Goal: Task Accomplishment & Management: Manage account settings

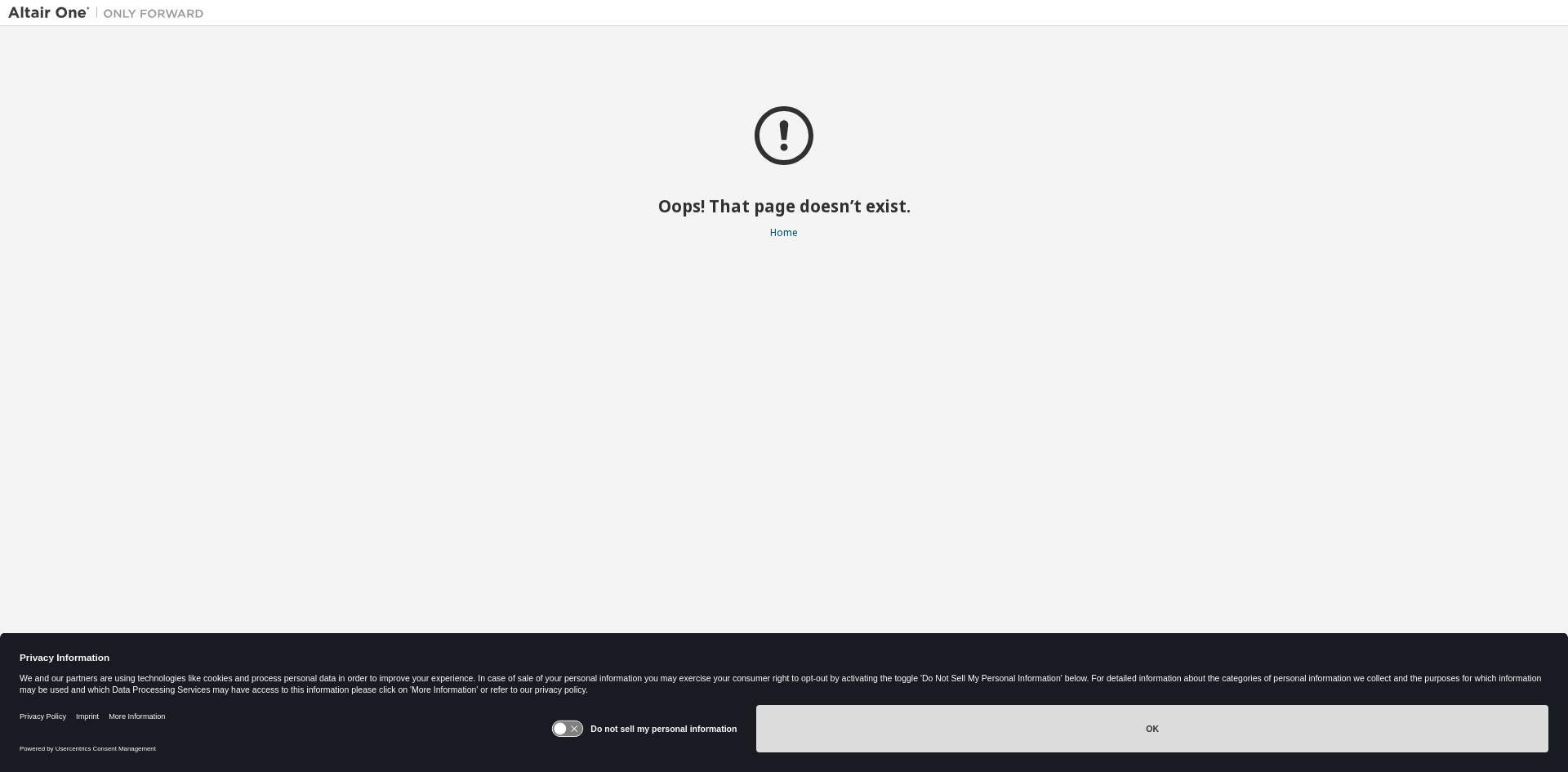
click at [1167, 735] on button "OK" at bounding box center [1153, 729] width 793 height 48
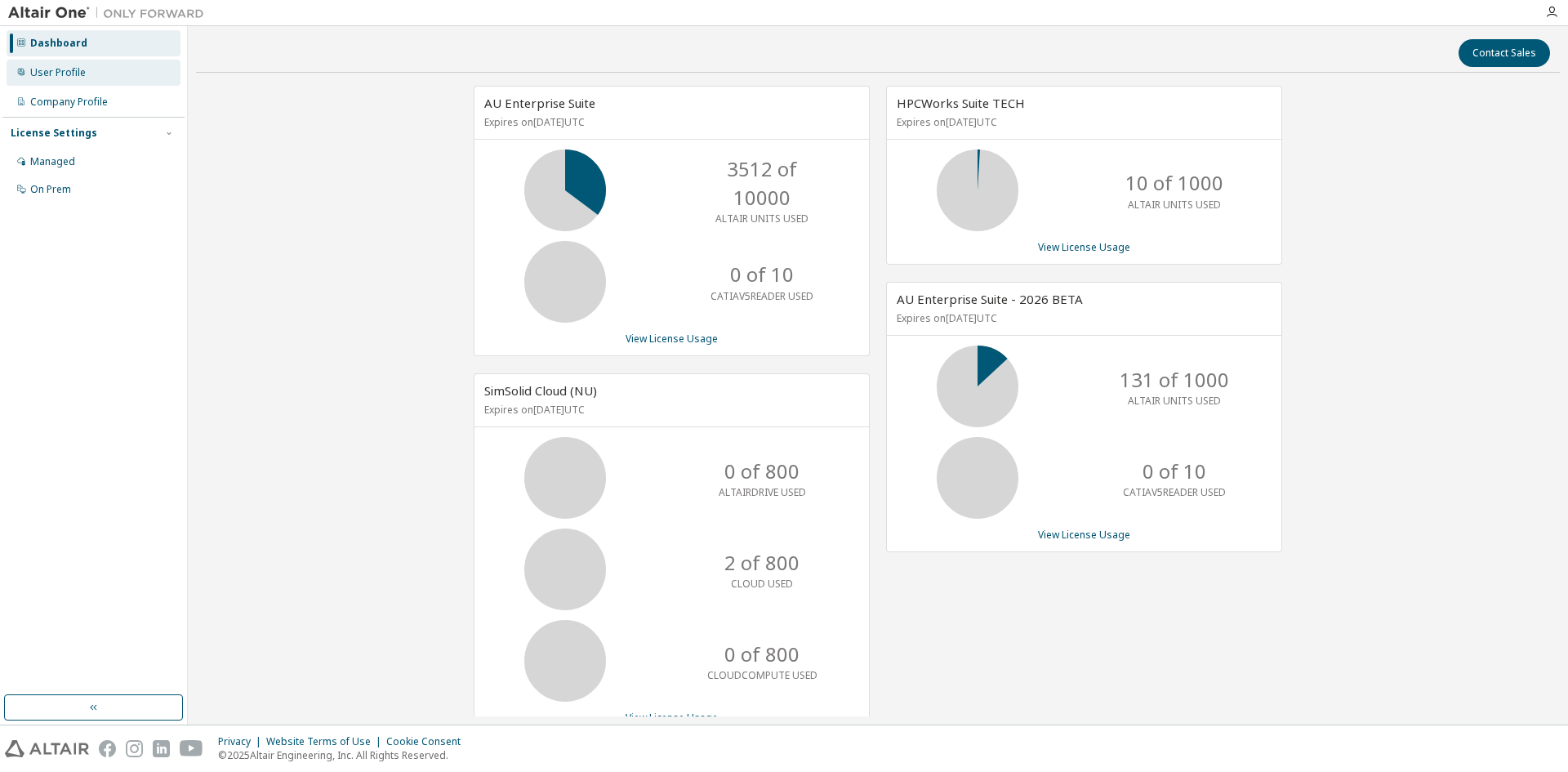
click at [87, 69] on div "User Profile" at bounding box center [94, 72] width 174 height 26
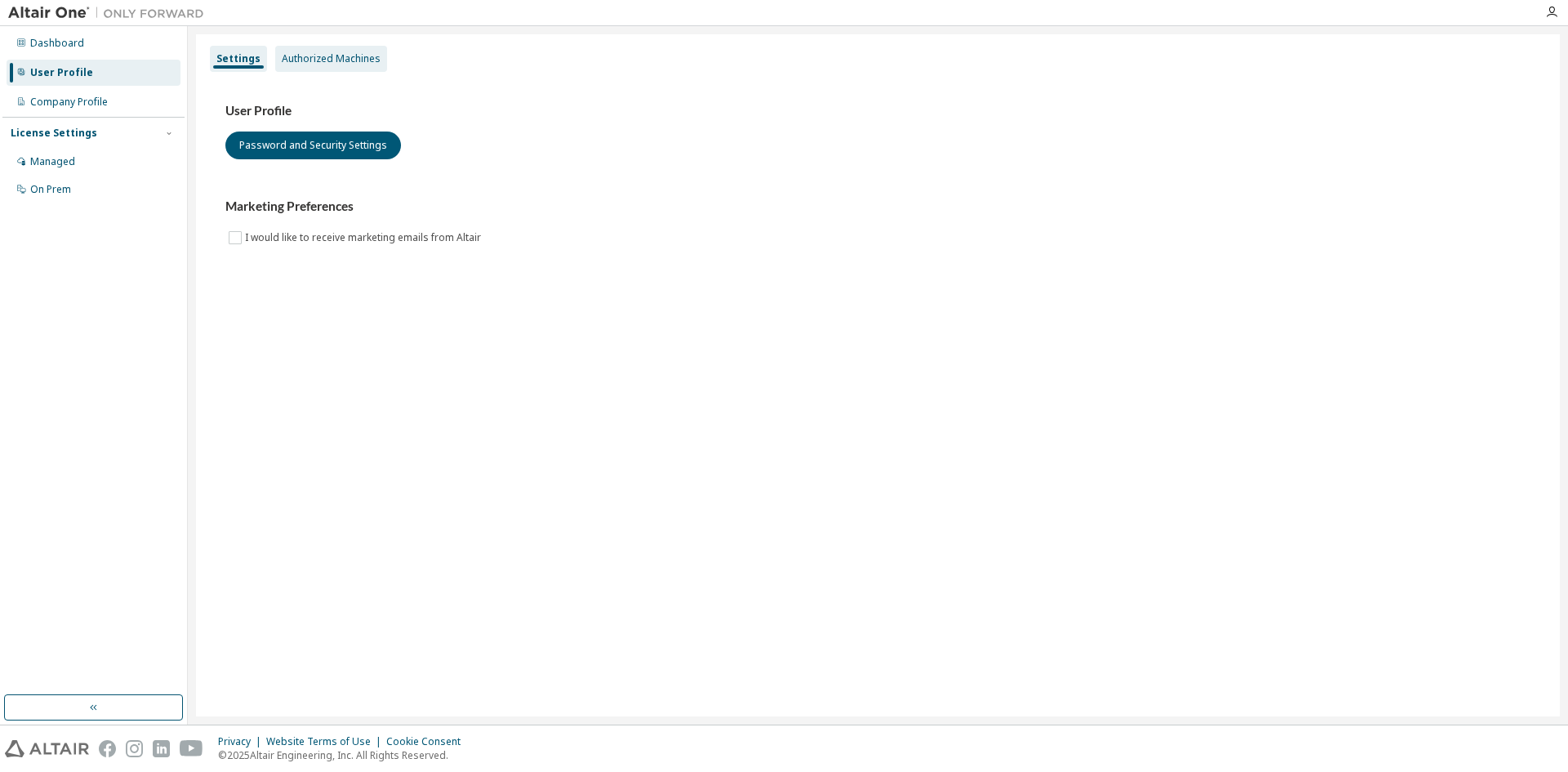
click at [344, 55] on div "Authorized Machines" at bounding box center [331, 58] width 99 height 13
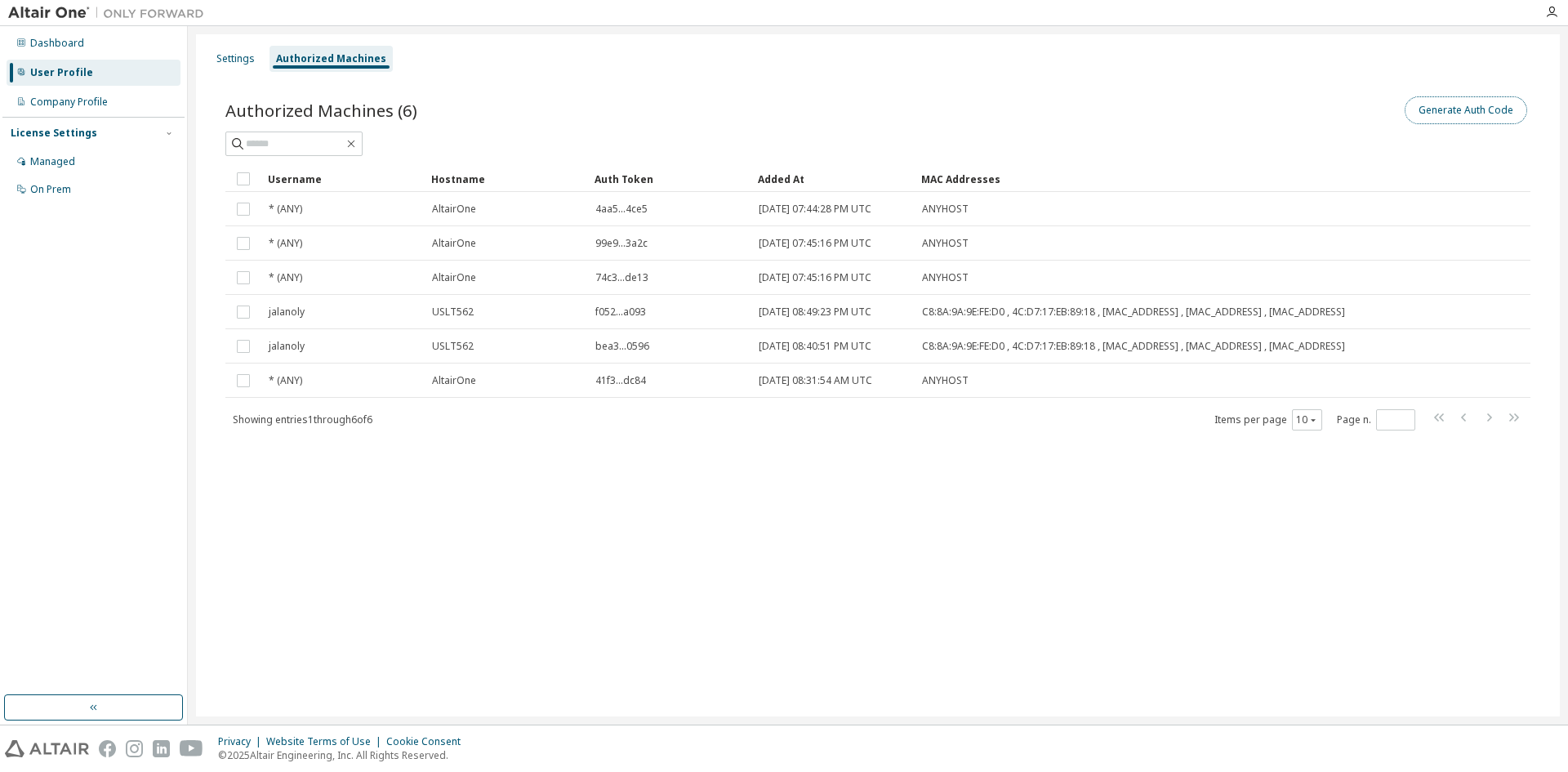
click at [1490, 108] on button "Generate Auth Code" at bounding box center [1467, 110] width 123 height 28
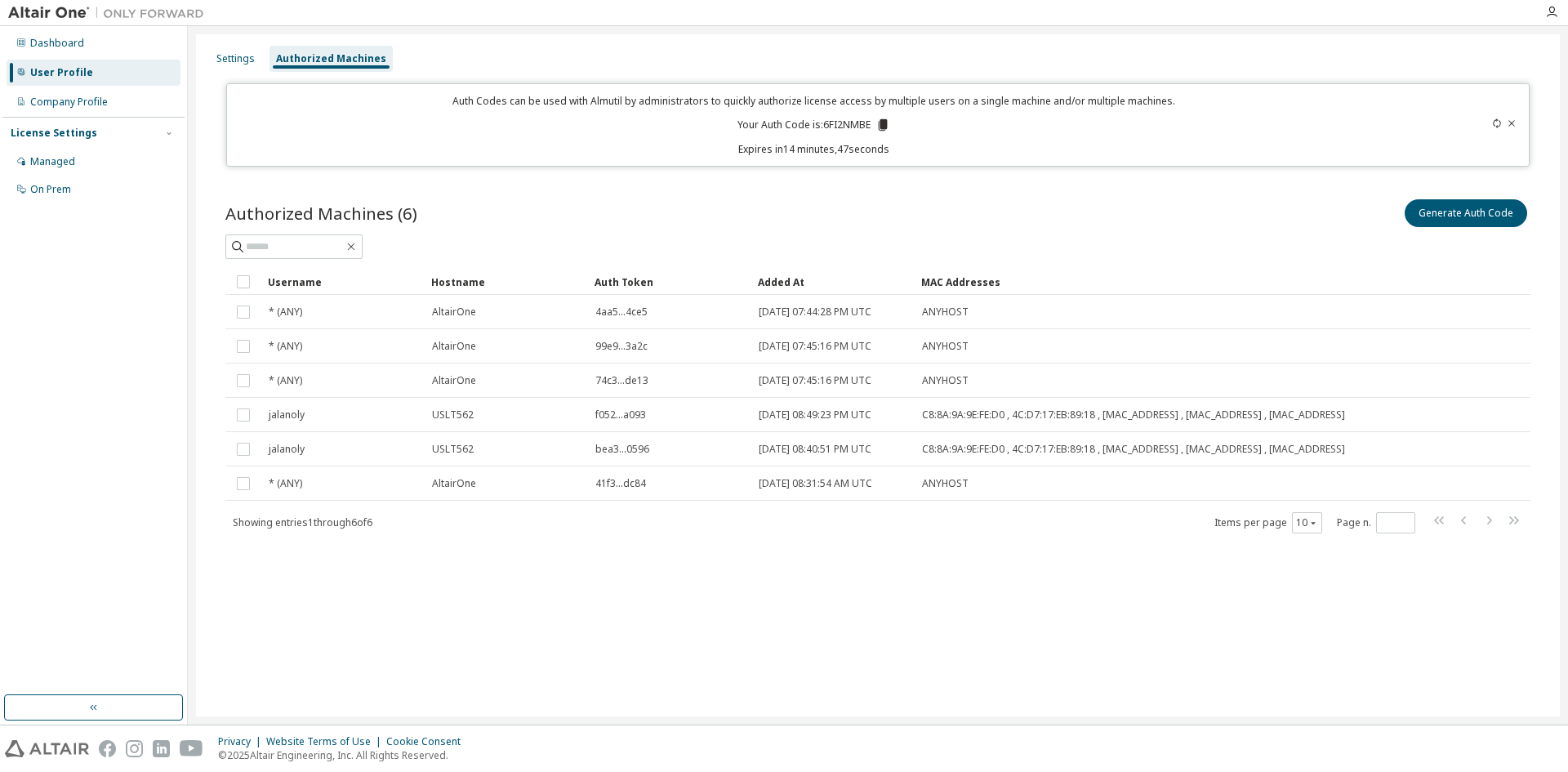
click at [886, 124] on icon at bounding box center [883, 124] width 9 height 11
click at [647, 622] on div "Settings Authorized Machines Auth Codes can be used with Almutil by administrat…" at bounding box center [878, 375] width 1364 height 682
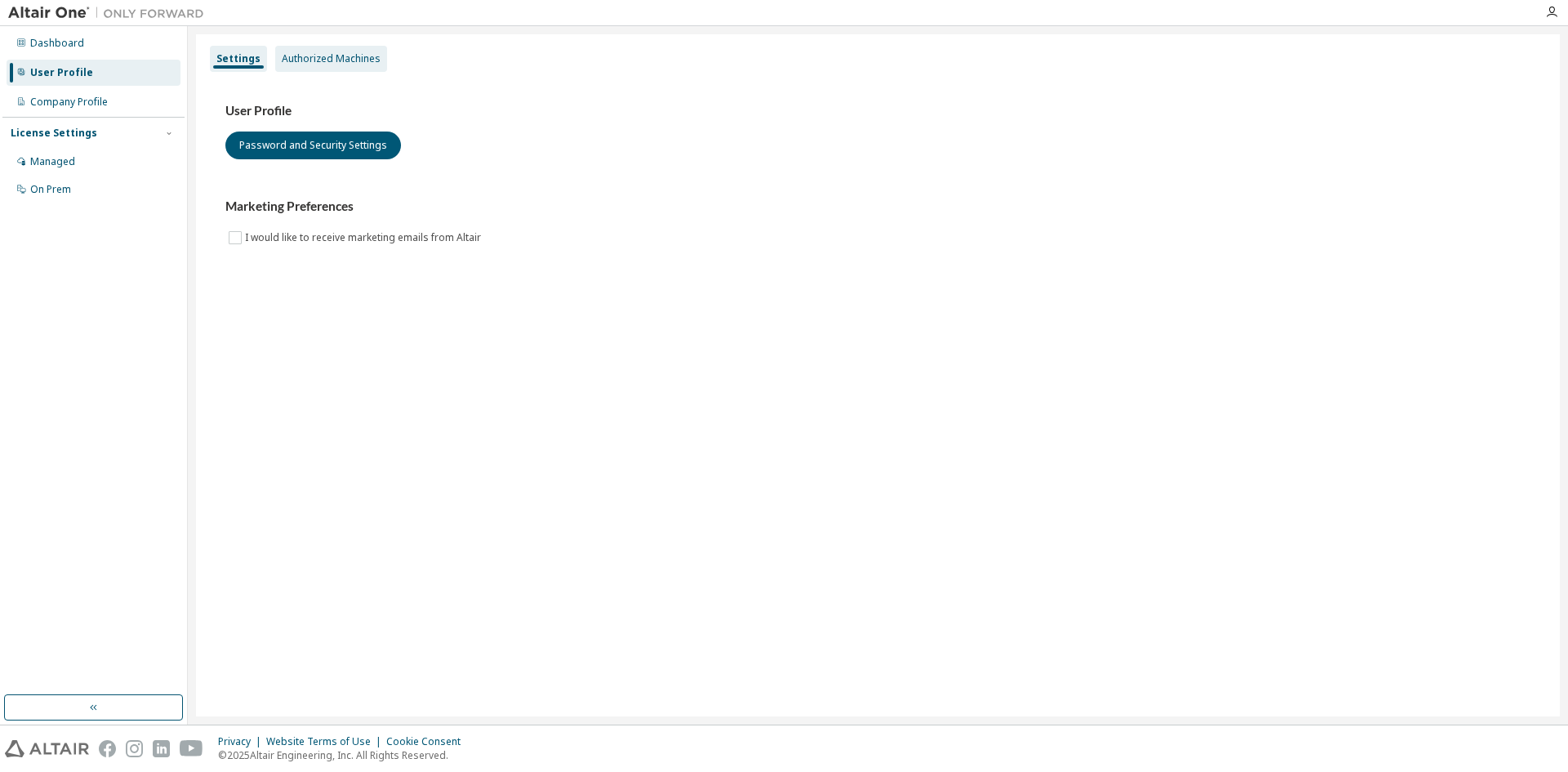
click at [312, 66] on div "Authorized Machines" at bounding box center [331, 59] width 112 height 26
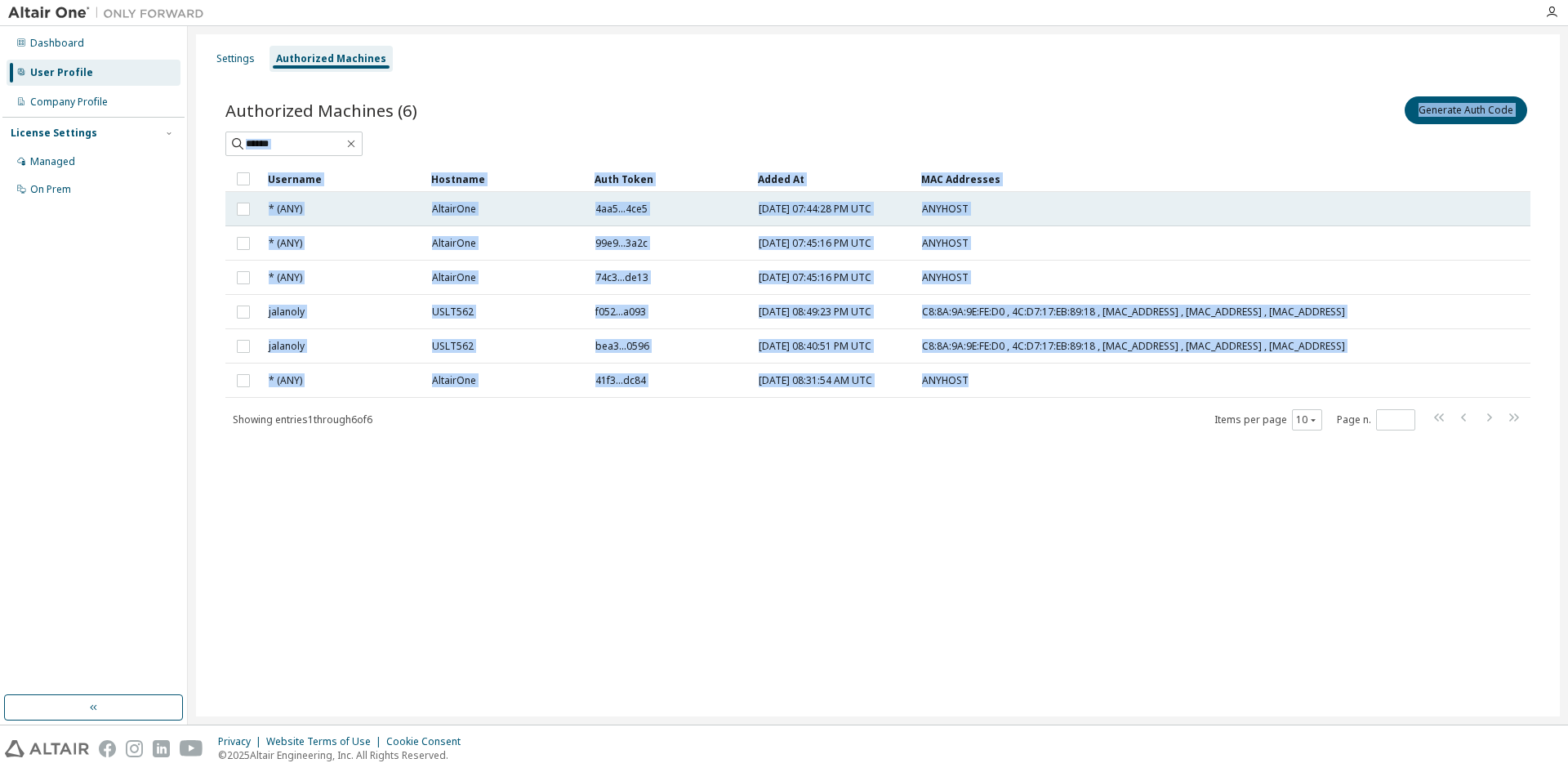
drag, startPoint x: 1028, startPoint y: 94, endPoint x: 1093, endPoint y: 202, distance: 126.1
click at [1118, 313] on div "Authorized Machines (6) Generate Auth Code Clear Load Save Save As Field Operat…" at bounding box center [879, 262] width 1306 height 338
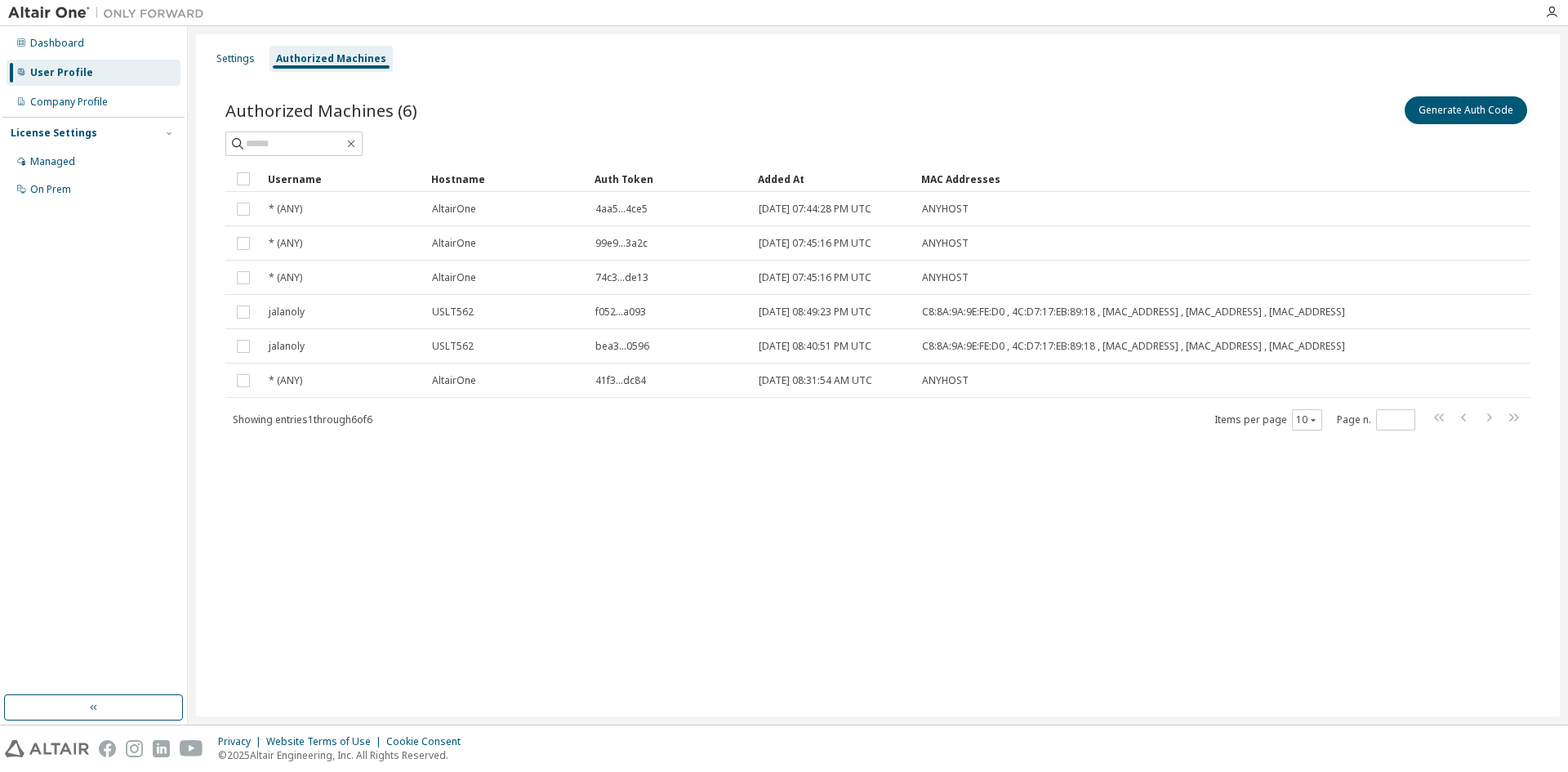
drag, startPoint x: 1093, startPoint y: 92, endPoint x: 916, endPoint y: 84, distance: 177.2
click at [1026, 565] on div "Settings Authorized Machines Authorized Machines (6) Generate Auth Code Clear L…" at bounding box center [878, 375] width 1364 height 682
